Goal: Obtain resource: Download file/media

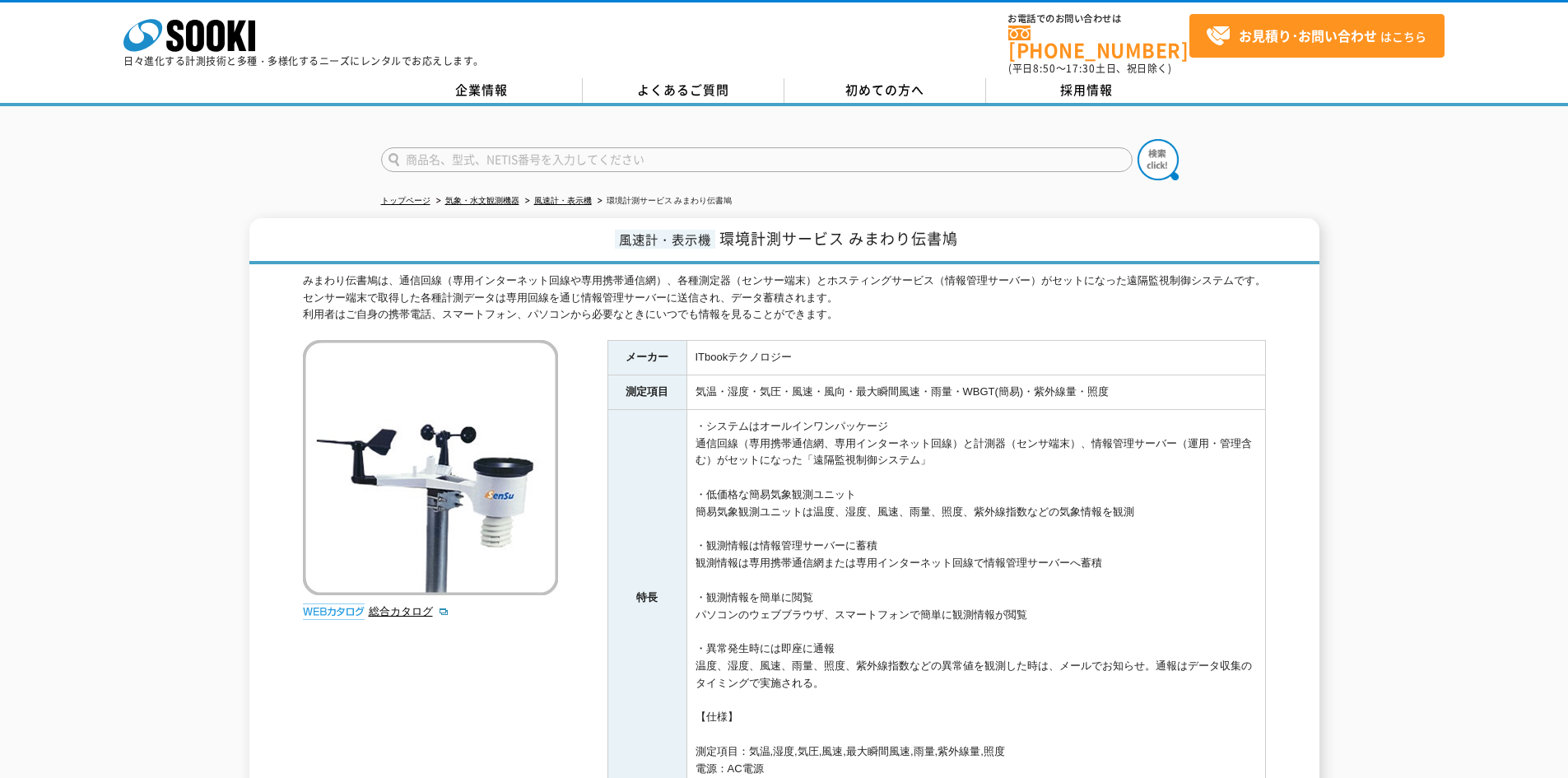
scroll to position [82, 0]
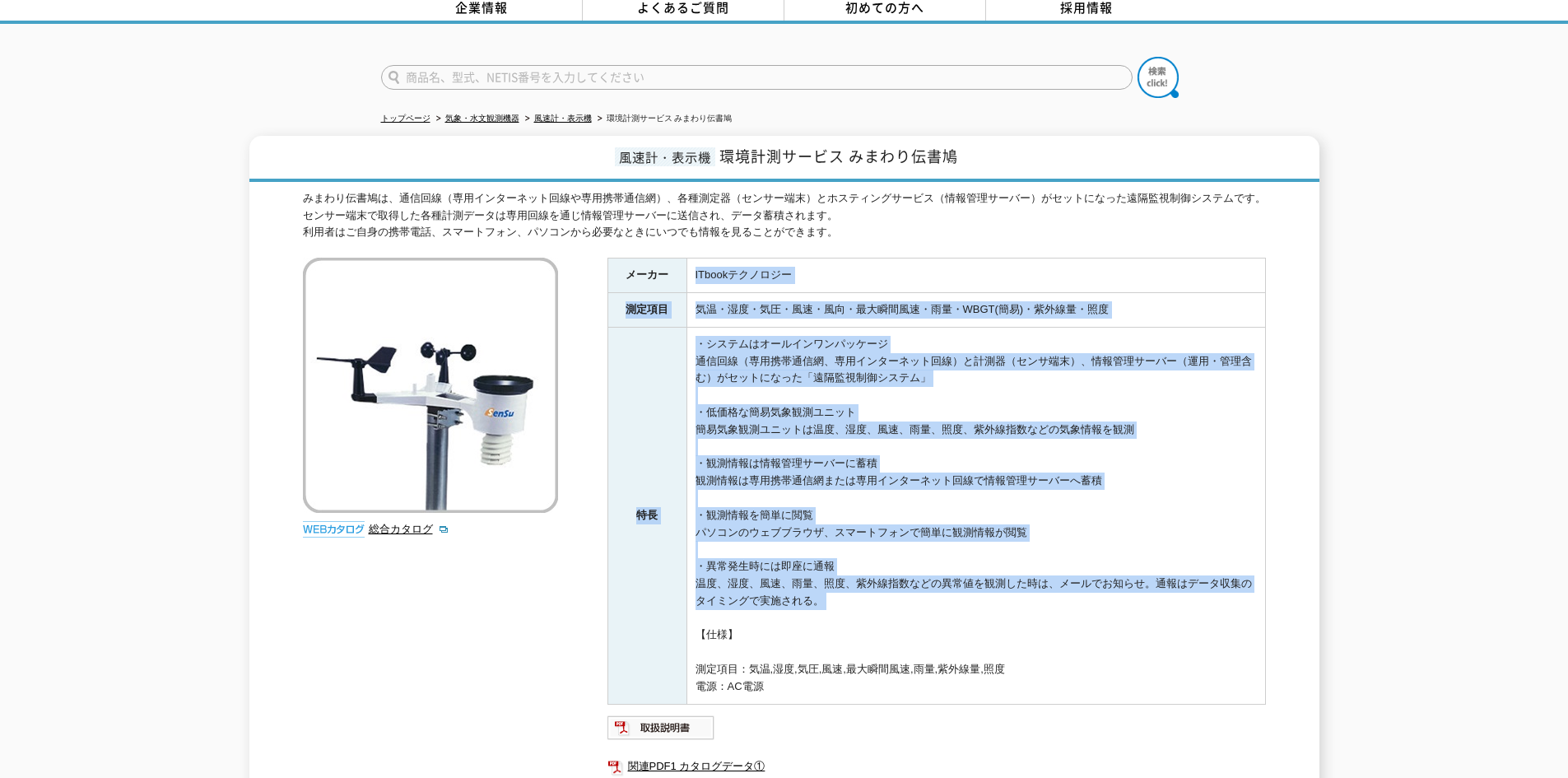
drag, startPoint x: 688, startPoint y: 254, endPoint x: 1175, endPoint y: 617, distance: 607.4
click at [1175, 617] on tbody "メーカー ITbookテクノロジー 測定項目 気温・湿度・気圧・風速・風向・最大瞬間風速・雨量・WBGT(簡易)・紫外線量・照度 特長 ・システムはオールイン…" at bounding box center [935, 481] width 657 height 446
click at [1175, 617] on td "・システムはオールインワンパッケージ 通信回線（専用携帯通信網、専用インターネット回線）と計測器（センサ端末）、情報管理サーバー（運用・管理含む）がセットにな…" at bounding box center [975, 515] width 579 height 377
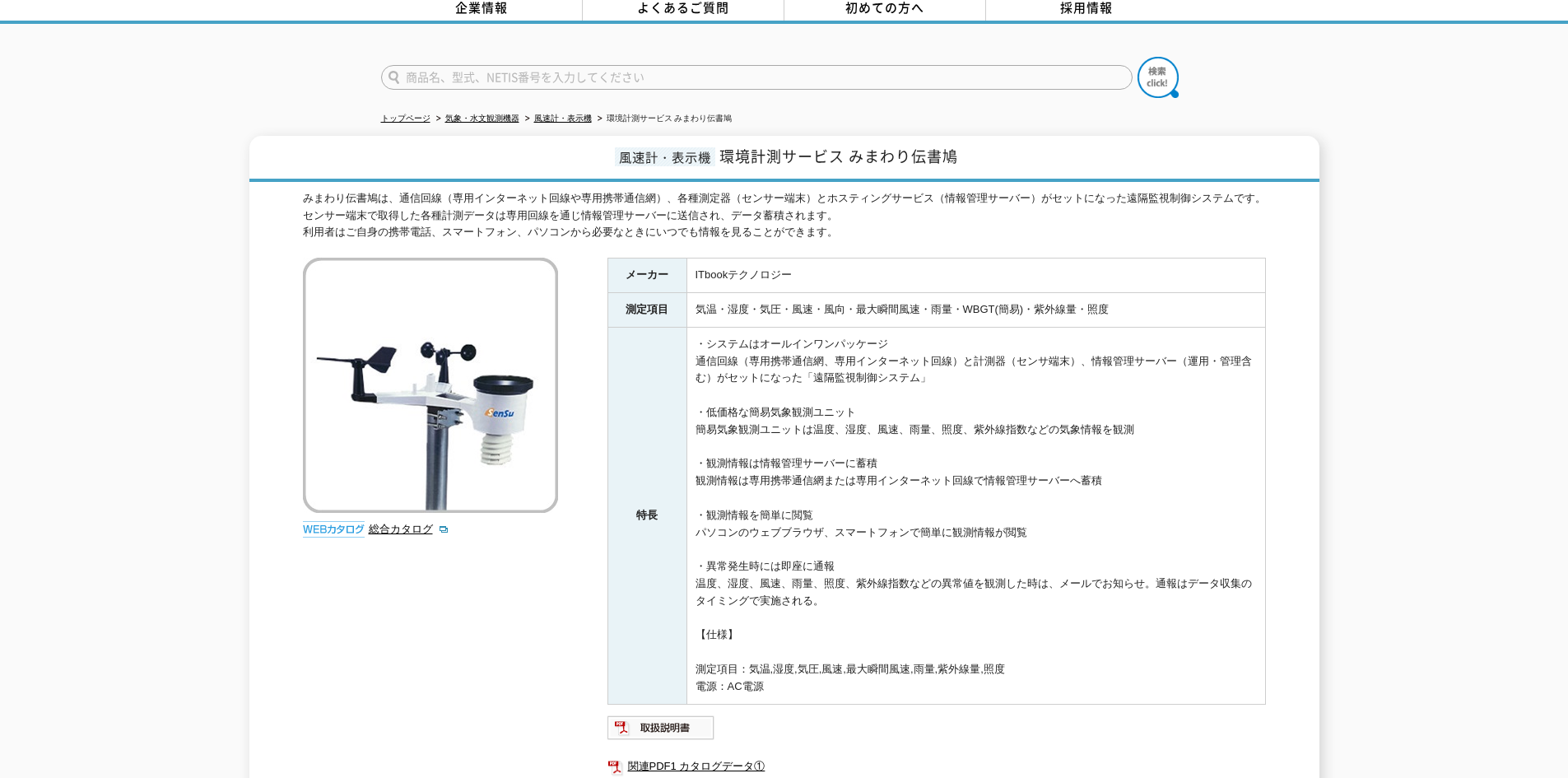
drag, startPoint x: 1139, startPoint y: 638, endPoint x: 717, endPoint y: 248, distance: 574.6
click at [717, 259] on tbody "メーカー ITbookテクノロジー 測定項目 気温・湿度・気圧・風速・風向・最大瞬間風速・雨量・WBGT(簡易)・紫外線量・照度 特長 ・システムはオールイン…" at bounding box center [935, 481] width 657 height 446
click at [717, 259] on td "ITbookテクノロジー" at bounding box center [975, 275] width 579 height 34
drag, startPoint x: 660, startPoint y: 242, endPoint x: 1153, endPoint y: 654, distance: 642.5
click at [1153, 654] on div "みまわり伝書鳩は、通信回線（専用インターネット回線や専用携帯通信網）、各種測定器（センサー端末）とホスティングサービス（情報管理サーバー）がセットになった遠隔…" at bounding box center [784, 532] width 963 height 684
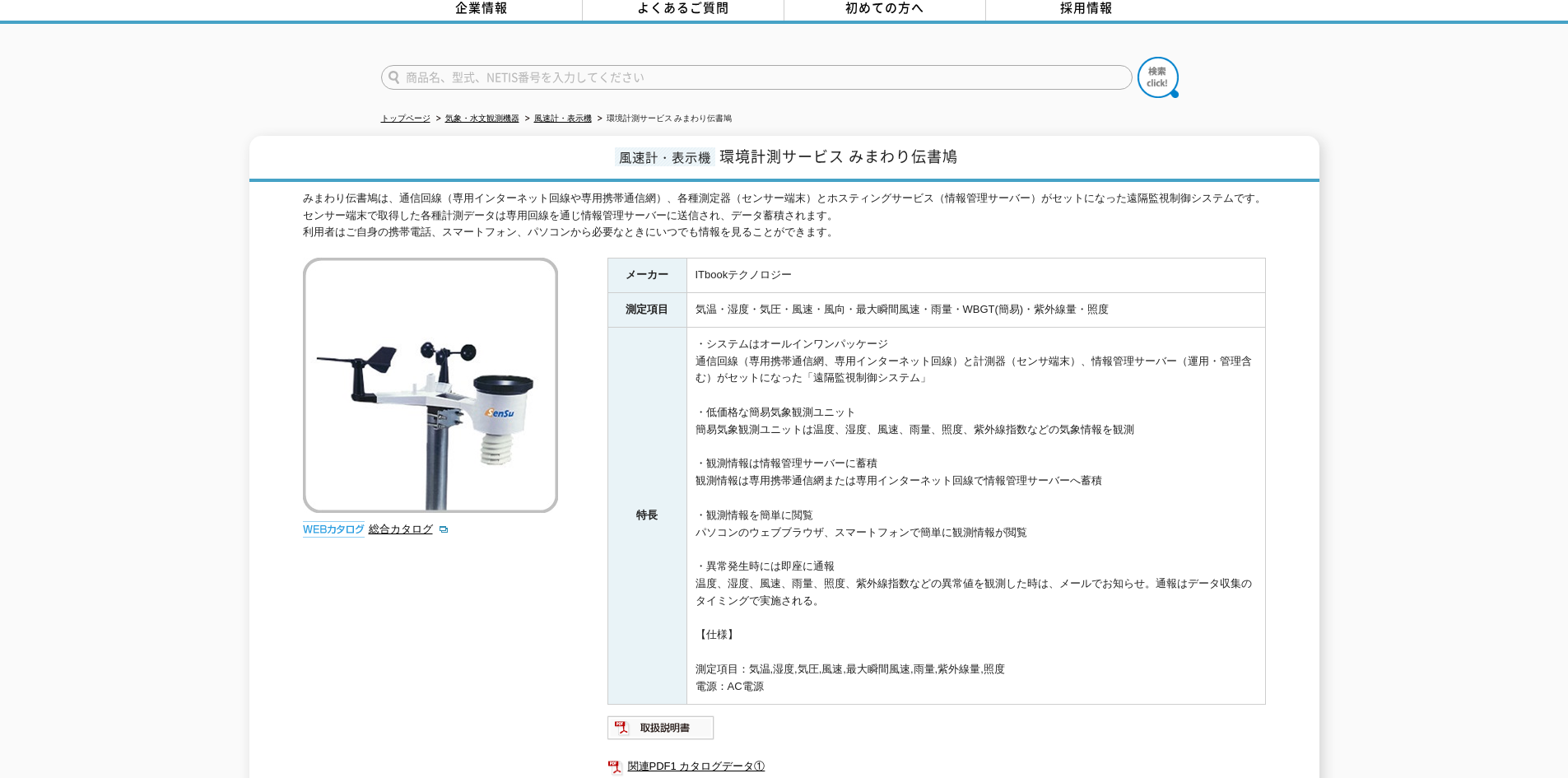
click at [1153, 654] on td "・システムはオールインワンパッケージ 通信回線（専用携帯通信網、専用インターネット回線）と計測器（センサ端末）、情報管理サーバー（運用・管理含む）がセットにな…" at bounding box center [975, 515] width 579 height 377
drag, startPoint x: 1027, startPoint y: 603, endPoint x: 691, endPoint y: 291, distance: 458.5
click at [691, 291] on tbody "メーカー ITbookテクノロジー 測定項目 気温・湿度・気圧・風速・風向・最大瞬間風速・雨量・WBGT(簡易)・紫外線量・照度 特長 ・システムはオールイン…" at bounding box center [935, 481] width 657 height 446
click at [691, 293] on td "気温・湿度・気圧・風速・風向・最大瞬間風速・雨量・WBGT(簡易)・紫外線量・照度" at bounding box center [975, 310] width 579 height 34
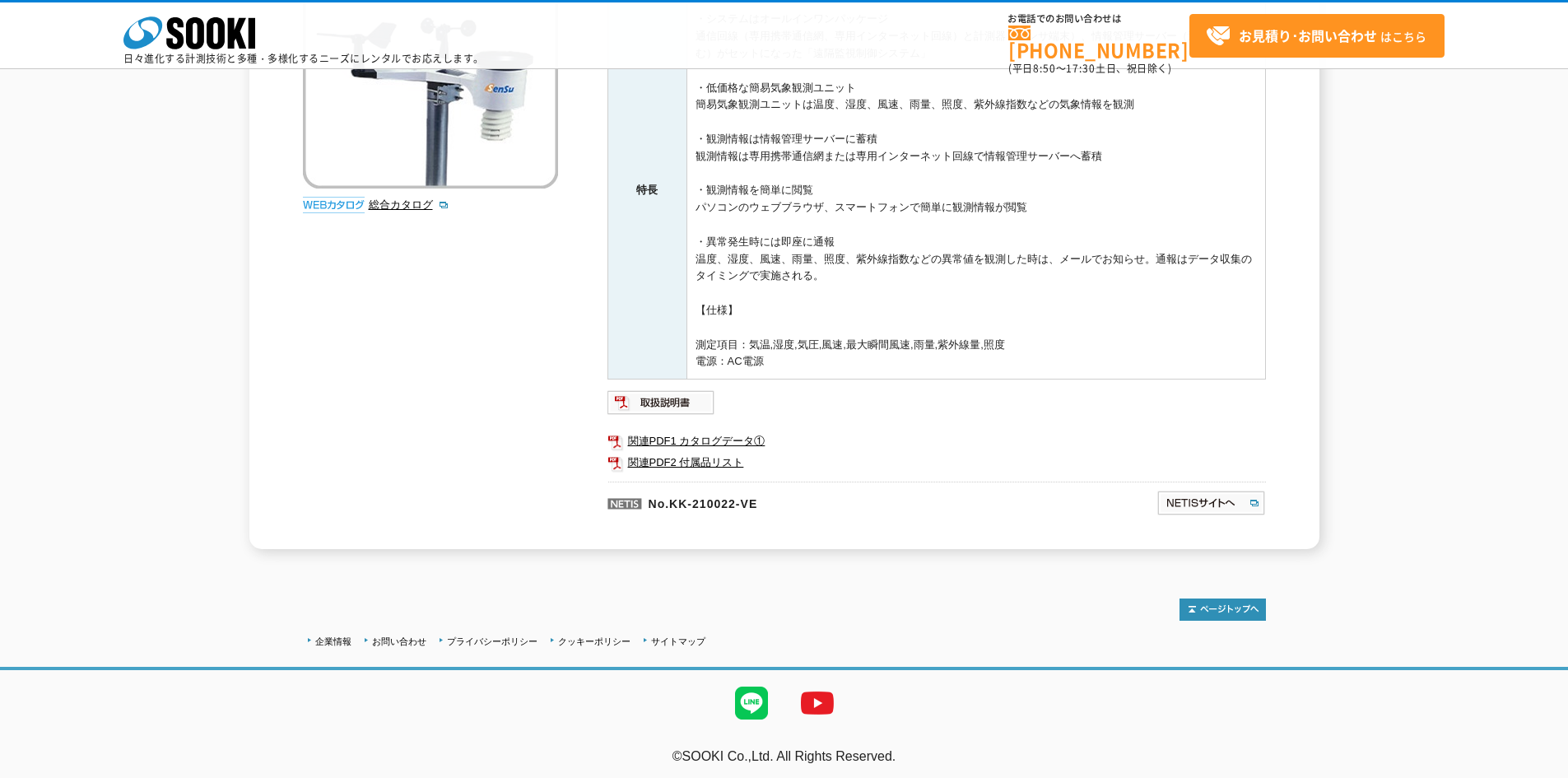
scroll to position [337, 0]
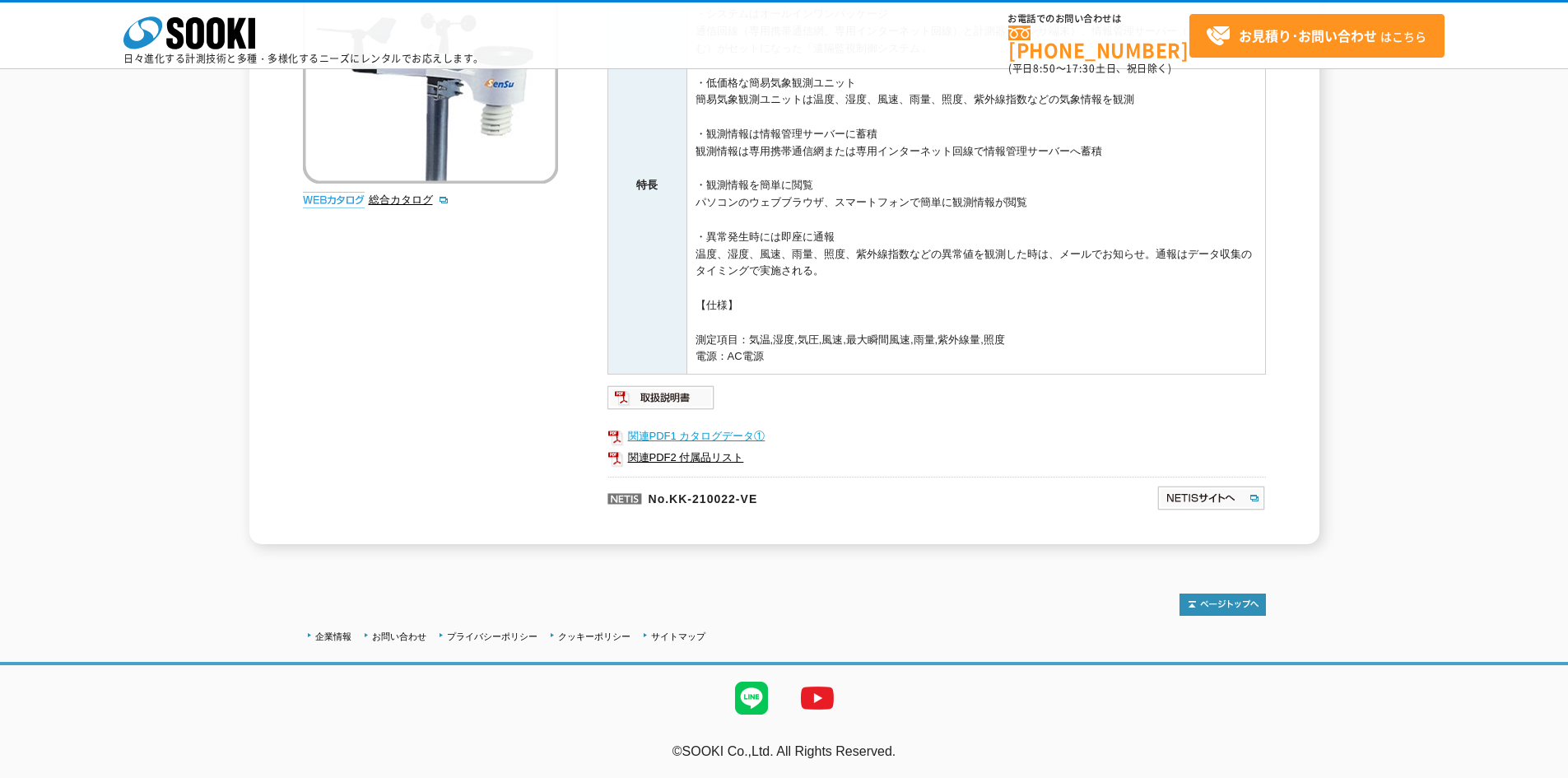
click at [662, 430] on link "関連PDF1 カタログデータ①" at bounding box center [936, 436] width 658 height 22
click at [725, 459] on link "関連PDF2 付属品リスト" at bounding box center [936, 458] width 658 height 22
